Goal: Information Seeking & Learning: Find specific fact

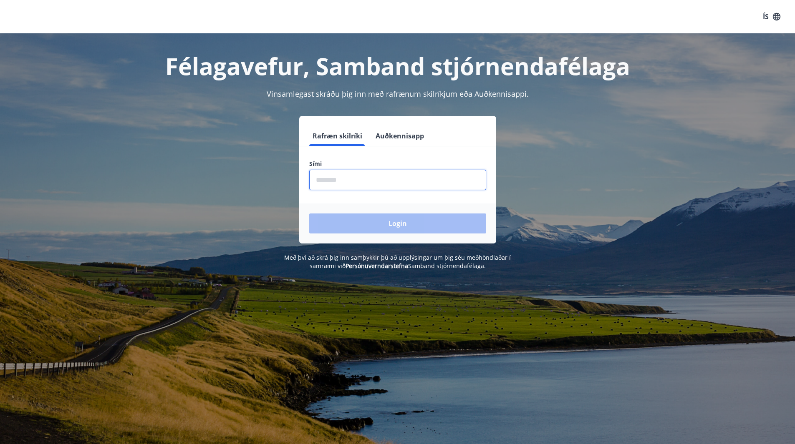
click at [324, 180] on input "phone" at bounding box center [397, 180] width 177 height 20
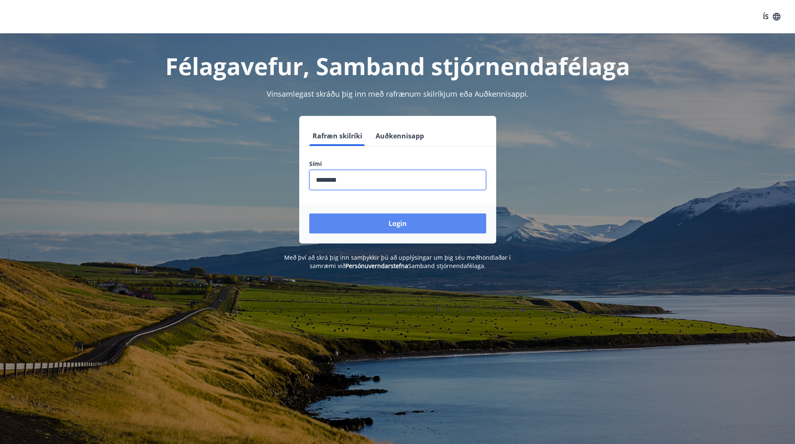
type input "********"
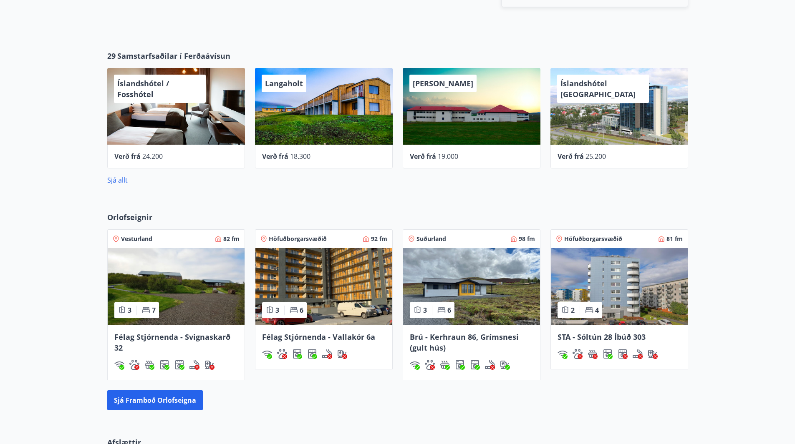
scroll to position [360, 0]
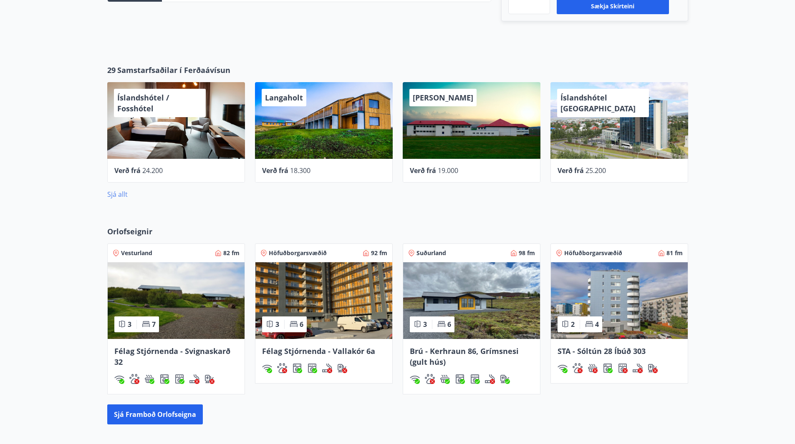
click at [118, 193] on link "Sjá allt" at bounding box center [117, 194] width 20 height 9
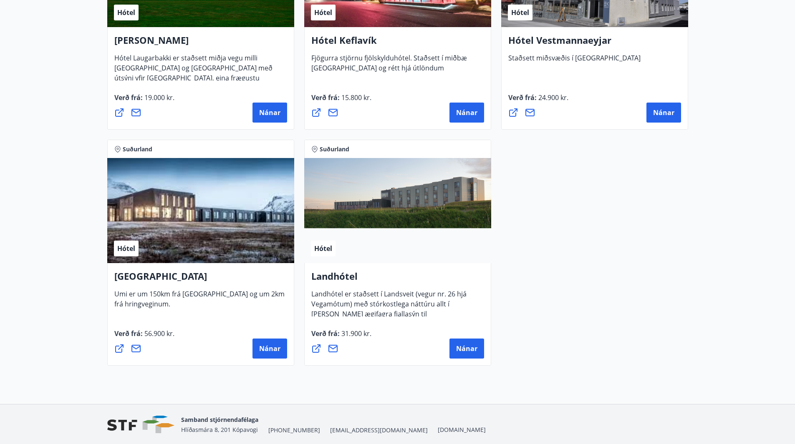
scroll to position [2176, 0]
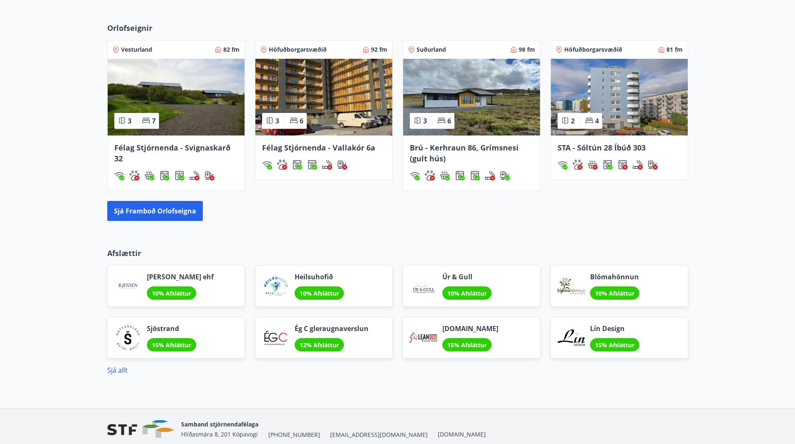
scroll to position [599, 0]
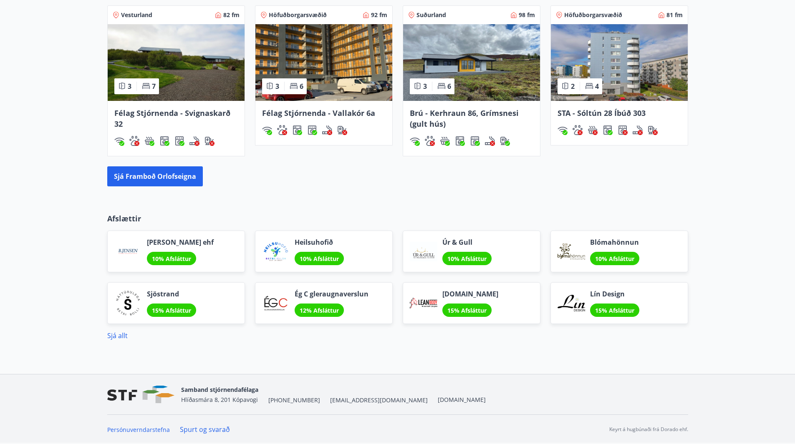
click at [201, 429] on link "Spurt og svarað" at bounding box center [205, 429] width 50 height 9
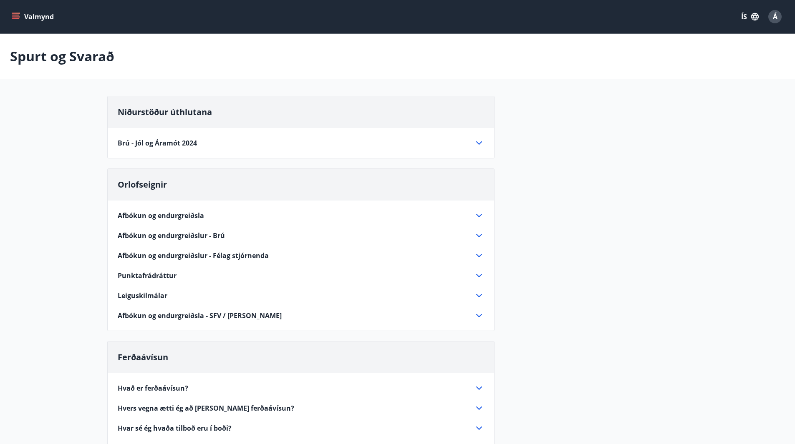
click at [480, 142] on icon at bounding box center [479, 143] width 10 height 10
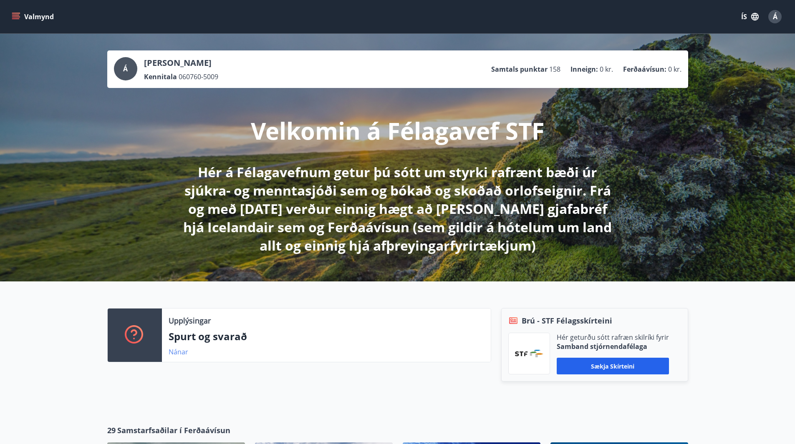
click at [178, 351] on link "Nánar" at bounding box center [179, 351] width 20 height 9
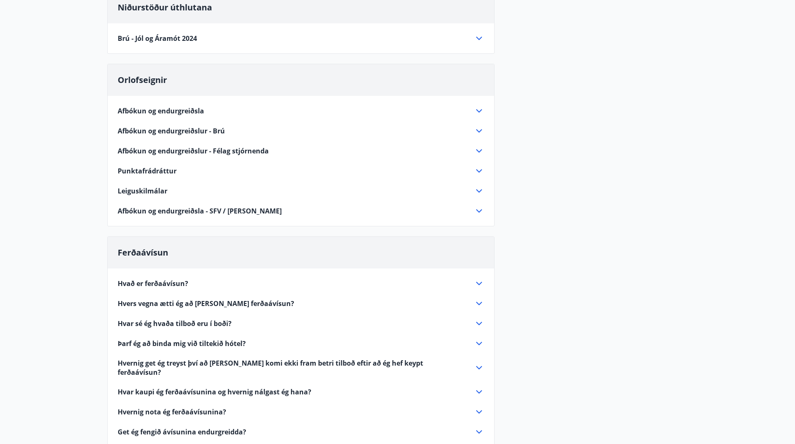
scroll to position [98, 0]
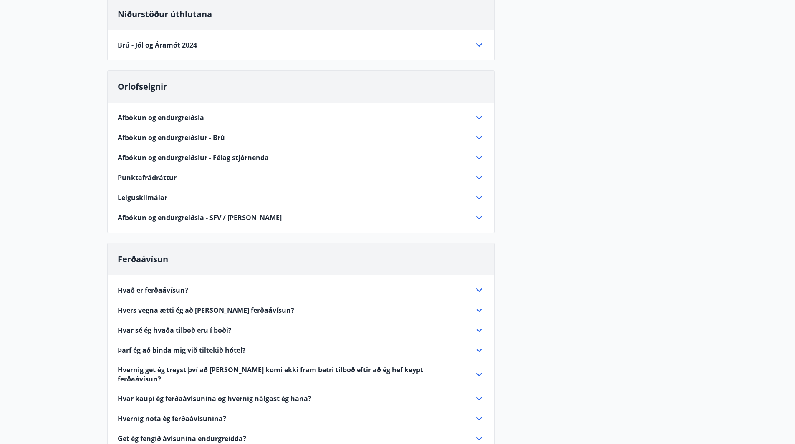
click at [478, 46] on icon at bounding box center [479, 45] width 10 height 10
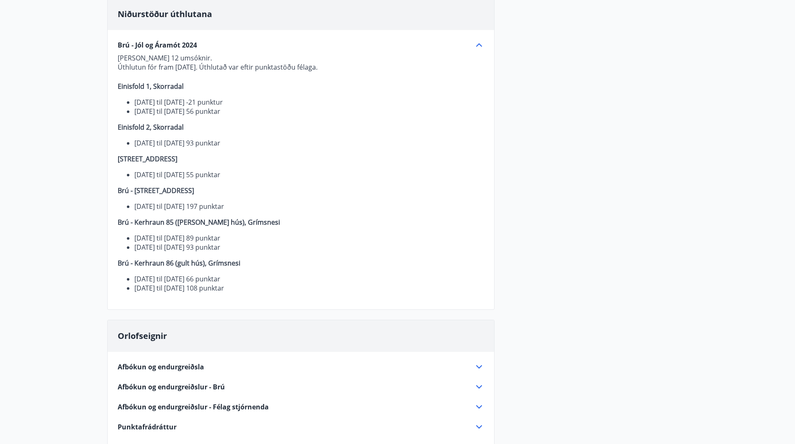
click at [81, 69] on main "Spurt og Svarað Niðurstöður úthlutana Brú - Jól og Áramót 2024 Alls bárust 12 u…" at bounding box center [397, 359] width 795 height 846
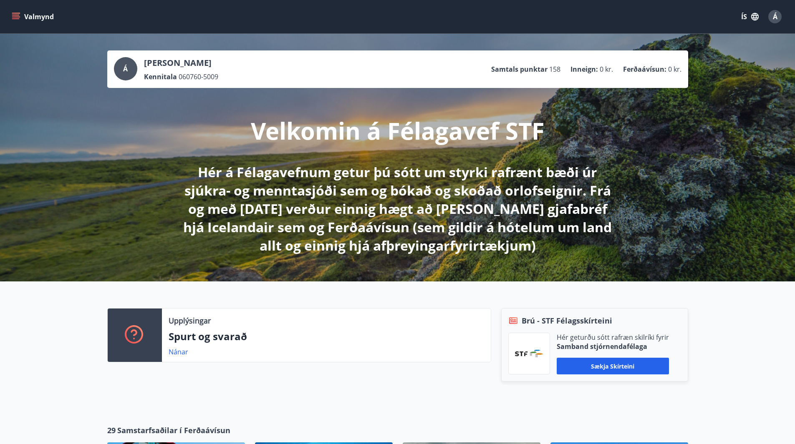
click at [533, 65] on p "Samtals punktar" at bounding box center [519, 69] width 56 height 9
drag, startPoint x: 575, startPoint y: 70, endPoint x: 624, endPoint y: 79, distance: 49.5
click at [624, 79] on div "Á Ásgeir Helgason Kennitala 060760-5009 Samtals punktar 158 Inneign : 0 kr. Fer…" at bounding box center [397, 69] width 567 height 24
click at [704, 83] on div "Á Ásgeir Helgason Kennitala 060760-5009 Samtals punktar 158 Inneign : 0 kr. Fer…" at bounding box center [397, 158] width 795 height 248
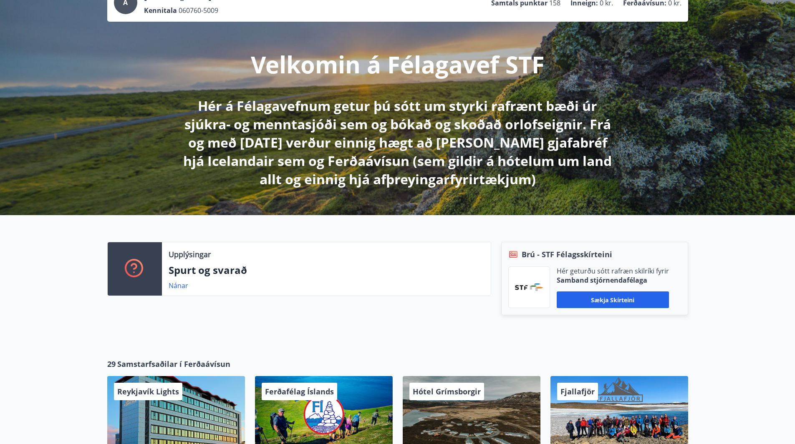
scroll to position [67, 0]
click at [667, 8] on ul "Samtals punktar 158 Inneign : 0 kr. Ferðaávísun : 0 kr." at bounding box center [586, 3] width 190 height 16
click at [657, 3] on p "Ferðaávísun :" at bounding box center [644, 2] width 43 height 9
click at [565, 13] on div "Á Ásgeir Helgason Kennitala 060760-5009 Samtals punktar 158 Inneign : 0 kr. Fer…" at bounding box center [397, 2] width 567 height 24
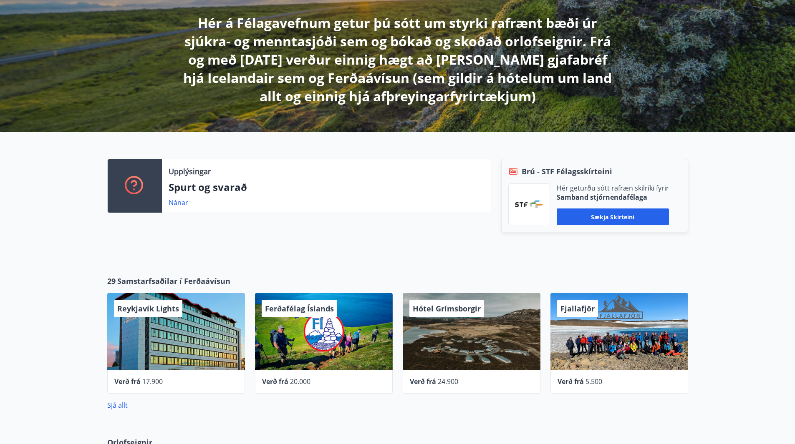
scroll to position [150, 0]
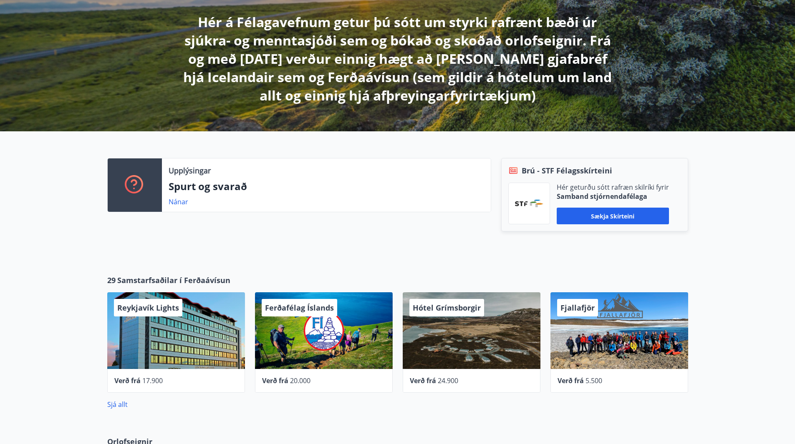
click at [218, 185] on p "Spurt og svarað" at bounding box center [326, 186] width 315 height 14
click at [177, 204] on link "Nánar" at bounding box center [179, 201] width 20 height 9
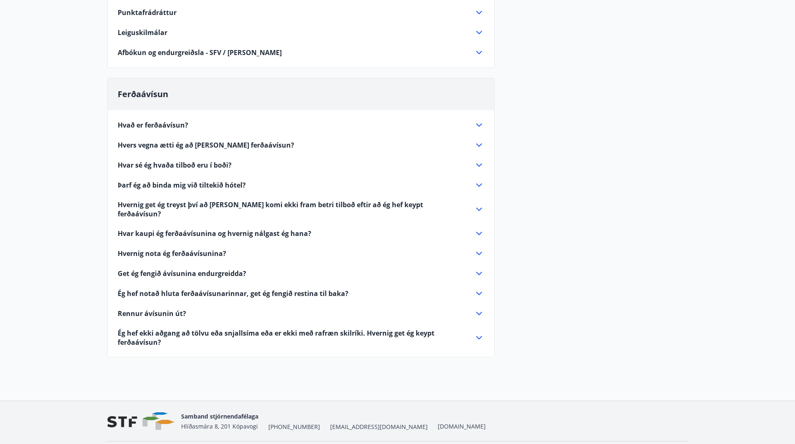
scroll to position [282, 0]
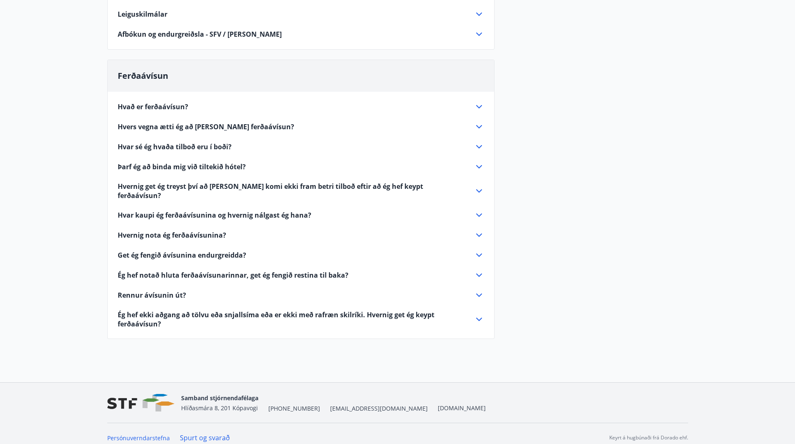
click at [192, 433] on link "Spurt og svarað" at bounding box center [205, 437] width 50 height 9
click at [214, 433] on link "Spurt og svarað" at bounding box center [205, 437] width 50 height 9
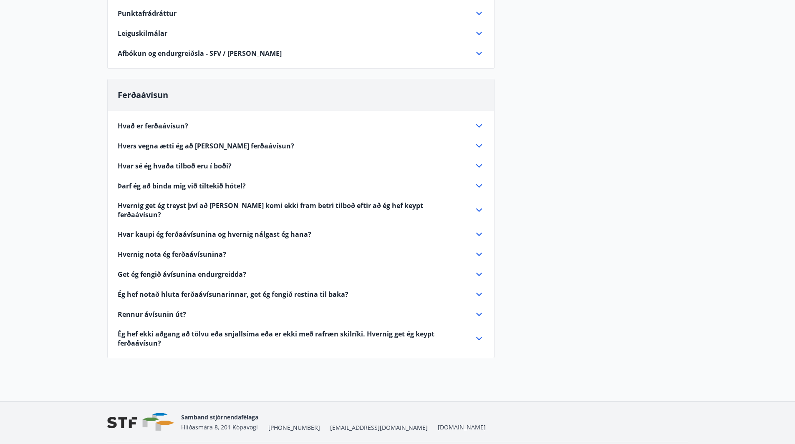
scroll to position [282, 0]
